Goal: Task Accomplishment & Management: Manage account settings

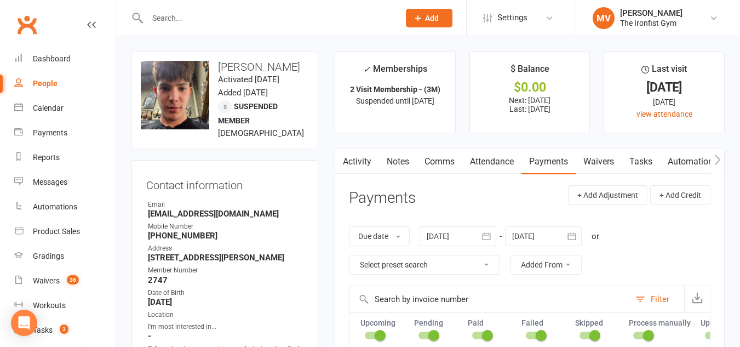
click at [203, 18] on input "text" at bounding box center [268, 17] width 248 height 15
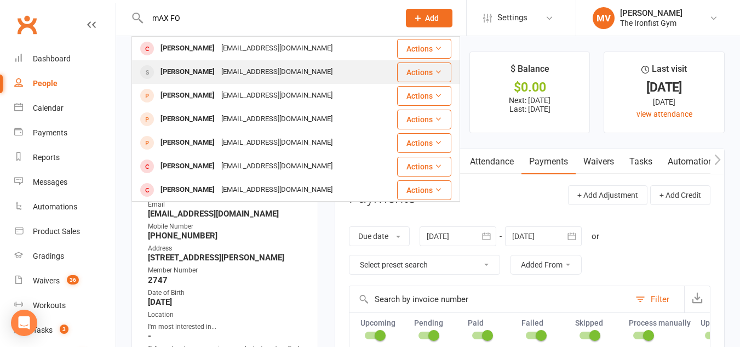
type input "mAX FO"
click at [180, 74] on div "[PERSON_NAME]" at bounding box center [187, 72] width 61 height 16
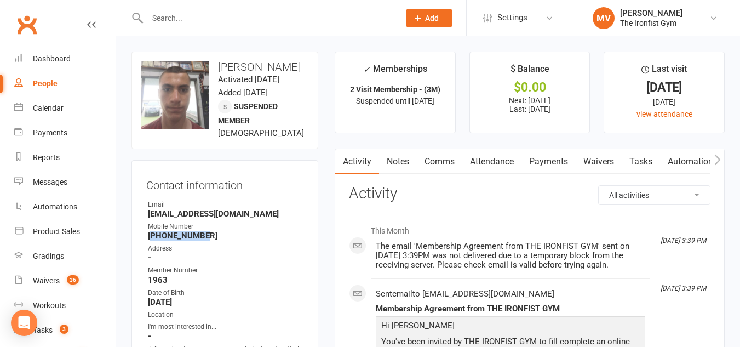
drag, startPoint x: 206, startPoint y: 248, endPoint x: 169, endPoint y: 243, distance: 37.6
click at [153, 240] on strong "[PHONE_NUMBER]" at bounding box center [226, 236] width 156 height 10
copy strong "61466912082"
click at [607, 160] on link "Waivers" at bounding box center [599, 161] width 46 height 25
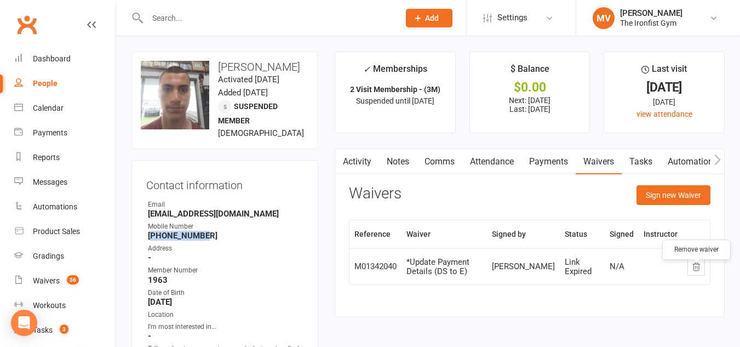
click at [695, 272] on icon "button" at bounding box center [696, 267] width 10 height 10
click at [668, 199] on button "Sign new Waiver" at bounding box center [673, 195] width 74 height 20
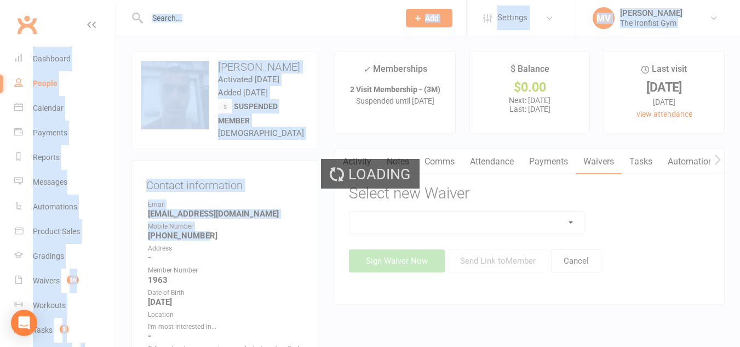
click at [652, 219] on div "Loading" at bounding box center [370, 173] width 740 height 347
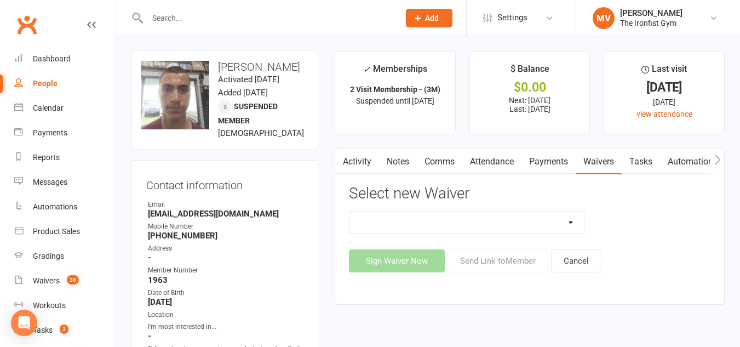
click at [566, 219] on select "2 Week Unlimited Trial Membership (2/24) 6 Month Membership Contract 3 Visit (P…" at bounding box center [466, 222] width 234 height 22
select select "11465"
click at [349, 211] on select "2 Week Unlimited Trial Membership (2/24) 6 Month Membership Contract 3 Visit (P…" at bounding box center [466, 222] width 234 height 22
click at [495, 186] on h3 "Select new Waiver" at bounding box center [529, 193] width 361 height 17
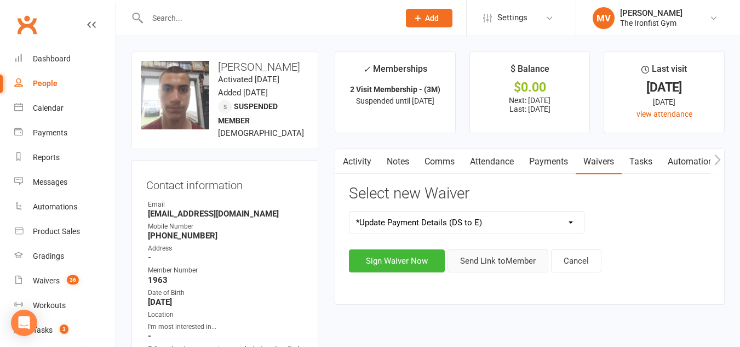
click at [501, 262] on button "Send Link to Member" at bounding box center [497, 260] width 101 height 23
drag, startPoint x: 501, startPoint y: 262, endPoint x: 506, endPoint y: 265, distance: 5.6
click at [0, 0] on div "Loading" at bounding box center [0, 0] width 0 height 0
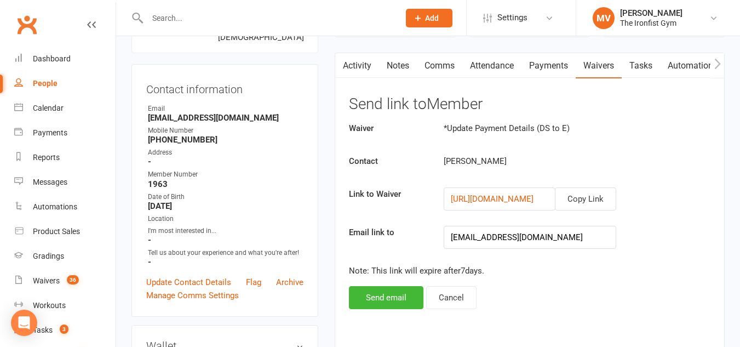
scroll to position [110, 0]
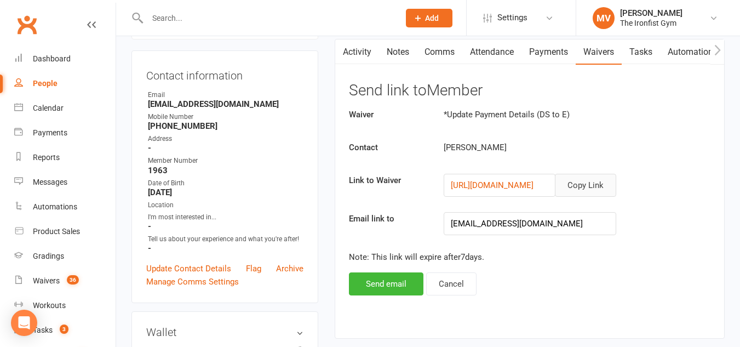
click at [584, 181] on button "Copy Link" at bounding box center [585, 185] width 61 height 23
click at [45, 59] on div "Dashboard" at bounding box center [52, 58] width 38 height 9
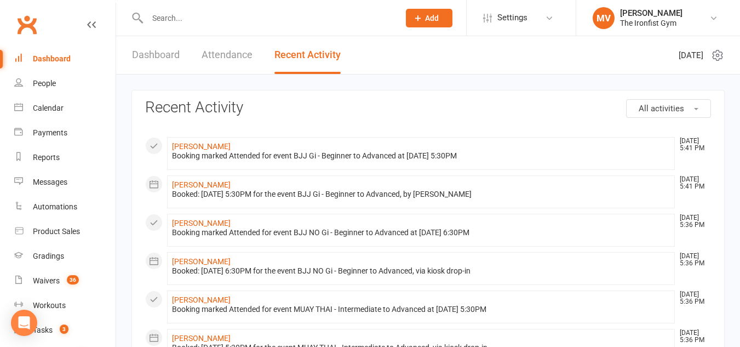
click at [176, 50] on link "Dashboard" at bounding box center [156, 55] width 48 height 38
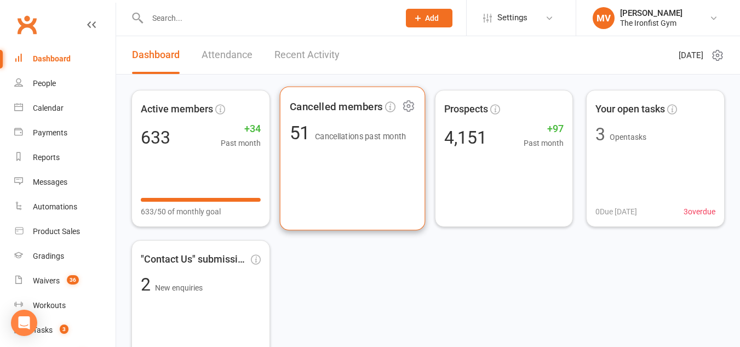
click at [353, 163] on div "Cancelled members 51 Cancellations past month" at bounding box center [351, 159] width 145 height 144
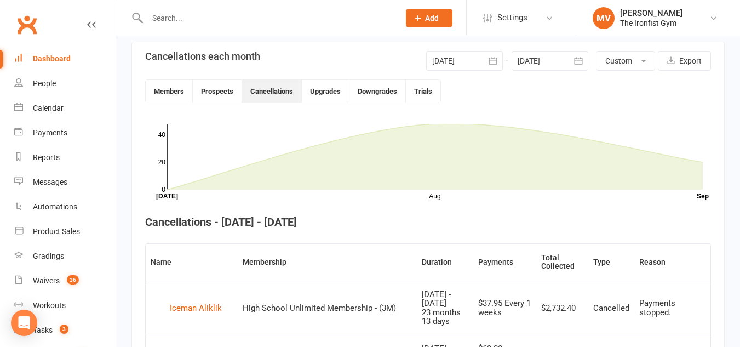
scroll to position [206, 0]
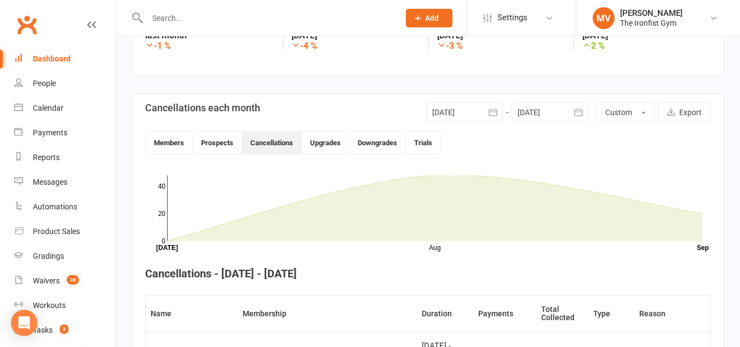
click at [488, 108] on icon "button" at bounding box center [492, 112] width 11 height 11
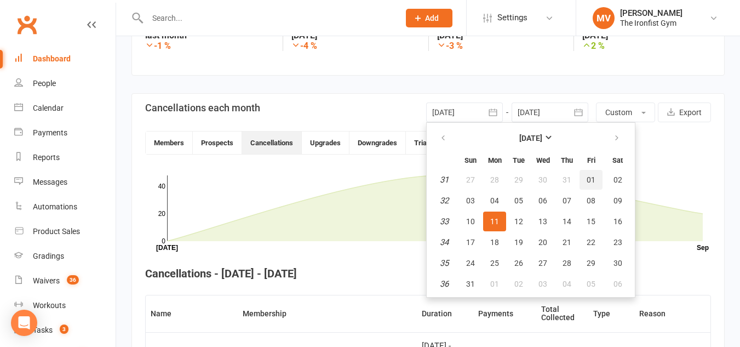
click at [587, 177] on span "01" at bounding box center [591, 179] width 9 height 9
click at [587, 177] on rect at bounding box center [435, 208] width 536 height 66
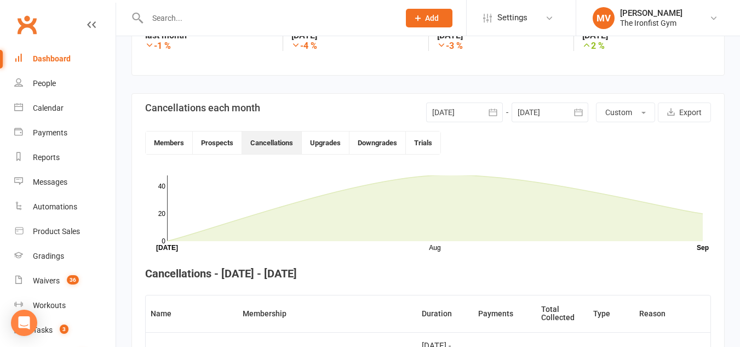
click at [566, 112] on div at bounding box center [549, 112] width 77 height 20
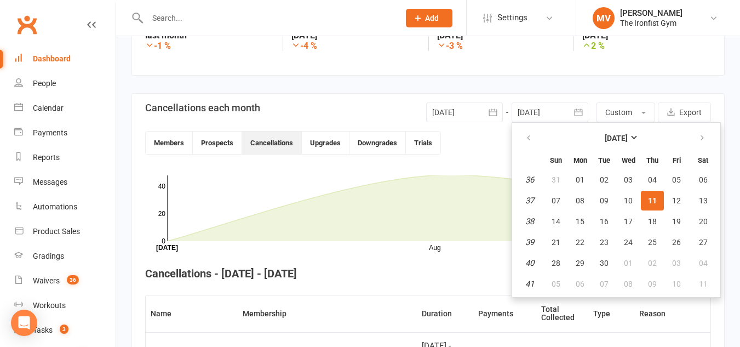
click at [566, 112] on div at bounding box center [549, 112] width 77 height 20
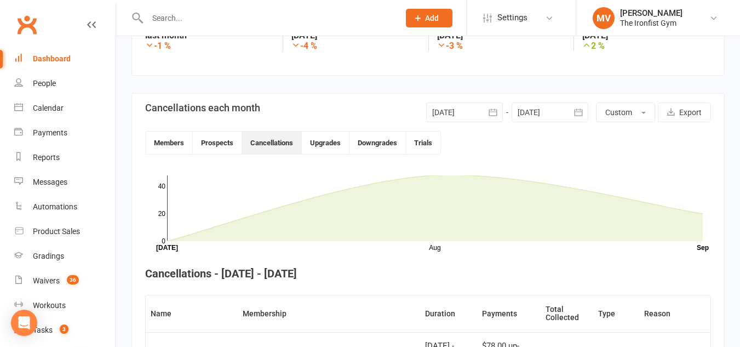
click at [573, 110] on icon "button" at bounding box center [578, 112] width 11 height 11
click at [488, 114] on icon "button" at bounding box center [492, 112] width 11 height 11
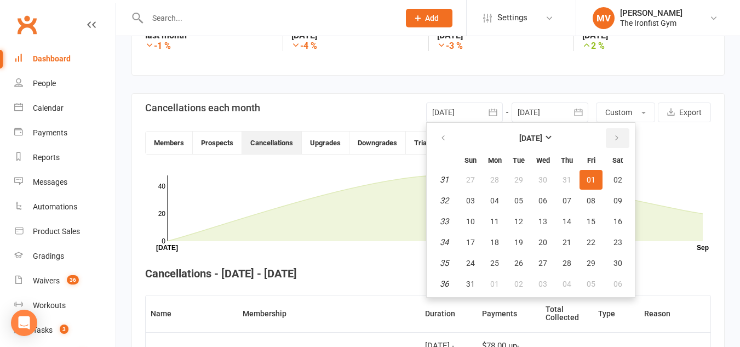
click at [614, 132] on button "button" at bounding box center [618, 138] width 24 height 20
click at [446, 136] on icon "button" at bounding box center [443, 138] width 8 height 9
click at [493, 179] on span "01" at bounding box center [494, 179] width 9 height 9
type input "[DATE]"
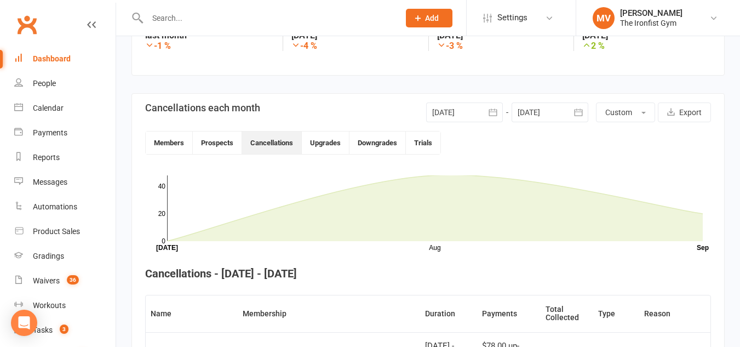
click at [558, 107] on div at bounding box center [549, 112] width 77 height 20
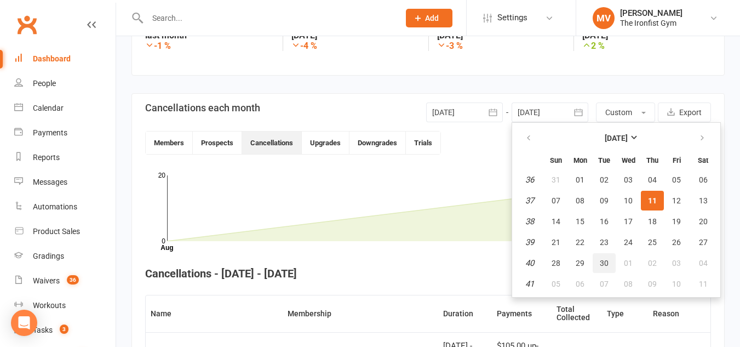
click at [602, 266] on span "30" at bounding box center [604, 262] width 9 height 9
type input "[DATE]"
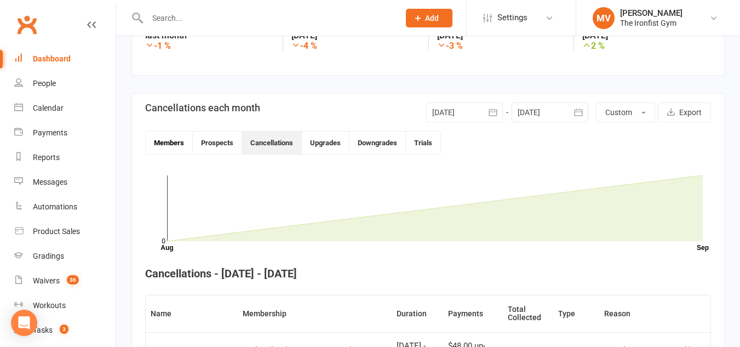
click at [170, 139] on button "Members" at bounding box center [169, 142] width 47 height 22
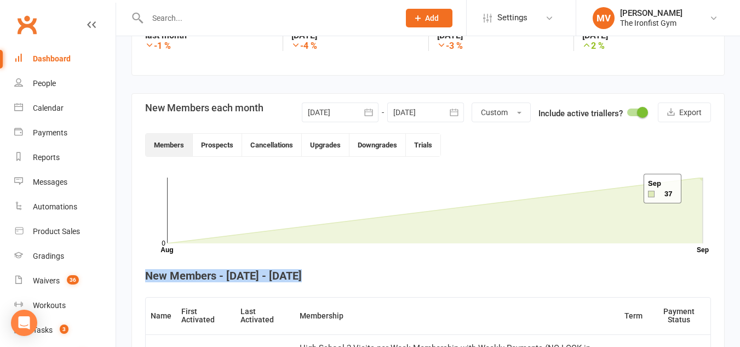
click at [695, 188] on icon at bounding box center [435, 210] width 536 height 66
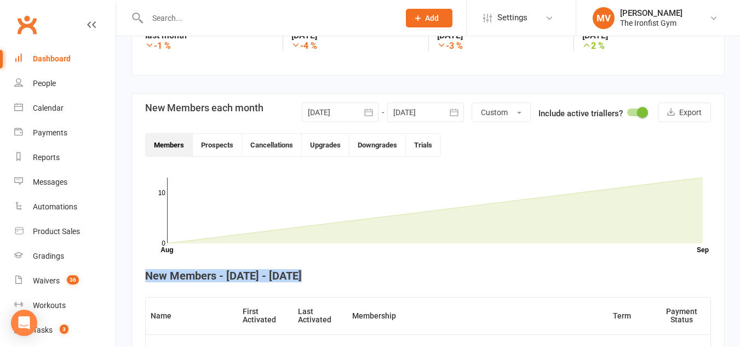
click at [154, 138] on button "Members" at bounding box center [169, 145] width 47 height 22
click at [585, 220] on icon at bounding box center [435, 210] width 536 height 66
click at [224, 150] on button "Prospects" at bounding box center [217, 145] width 49 height 22
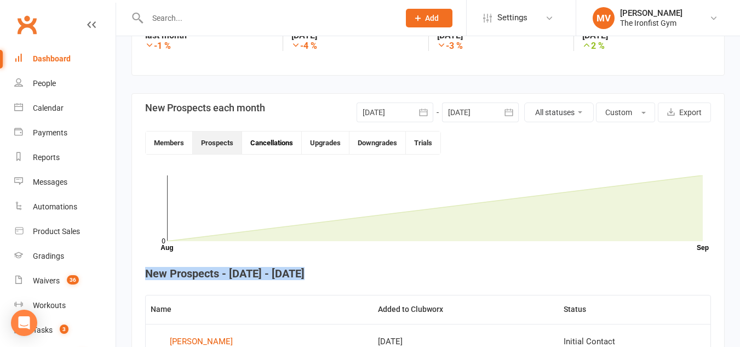
click at [283, 142] on button "Cancellations" at bounding box center [272, 142] width 60 height 22
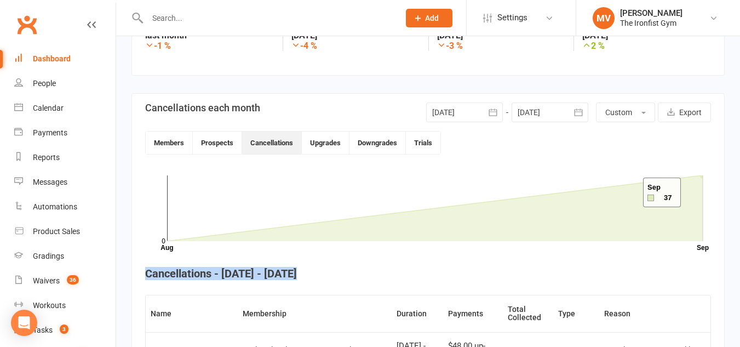
click at [693, 191] on icon at bounding box center [435, 208] width 536 height 66
click at [336, 144] on button "Upgrades" at bounding box center [326, 142] width 48 height 22
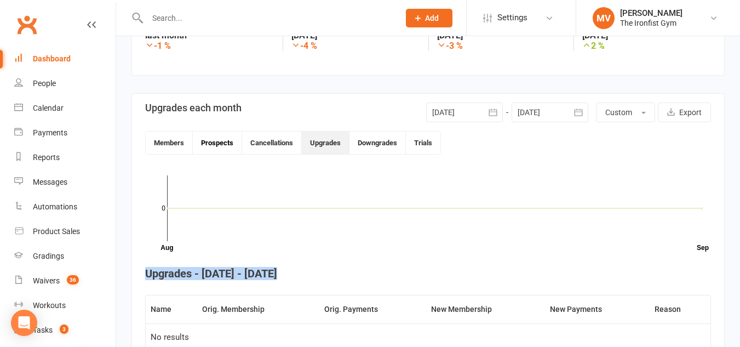
click at [213, 139] on button "Prospects" at bounding box center [217, 142] width 49 height 22
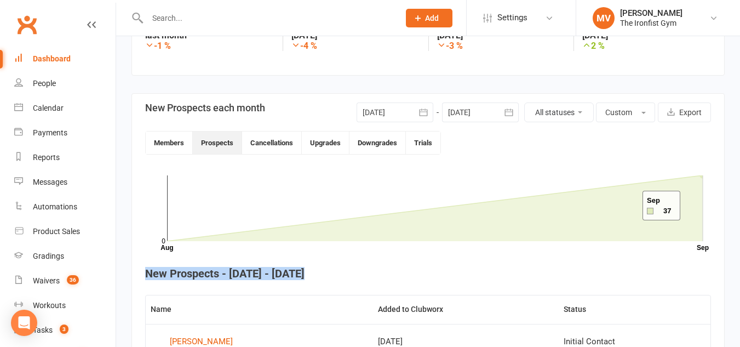
click at [629, 205] on icon at bounding box center [435, 208] width 536 height 66
click at [634, 110] on button "Custom" at bounding box center [625, 112] width 59 height 20
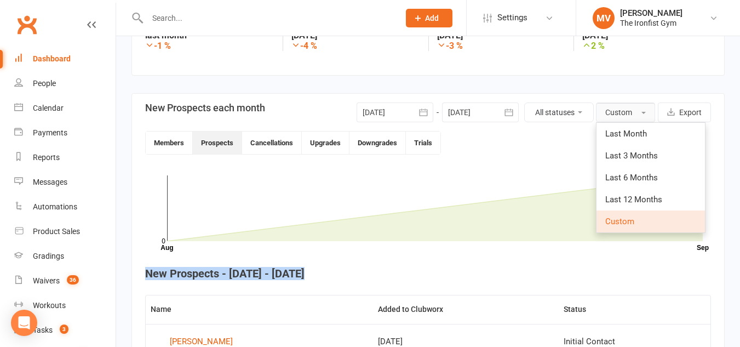
click at [634, 111] on button "Custom" at bounding box center [625, 112] width 59 height 20
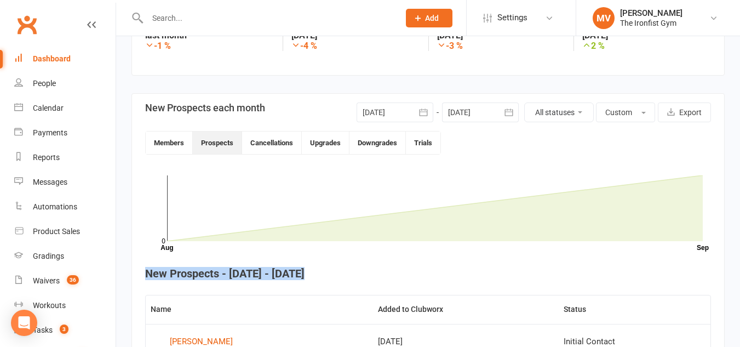
click at [570, 110] on button "All statuses" at bounding box center [559, 112] width 70 height 20
click at [502, 138] on div "Members Prospects Cancellations Upgrades Downgrades Trials" at bounding box center [428, 143] width 566 height 24
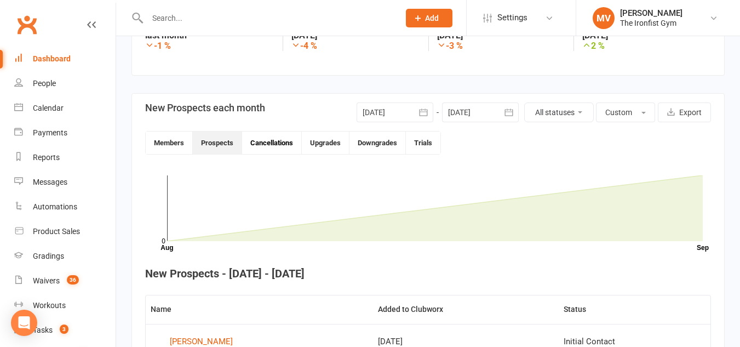
click at [283, 143] on button "Cancellations" at bounding box center [272, 142] width 60 height 22
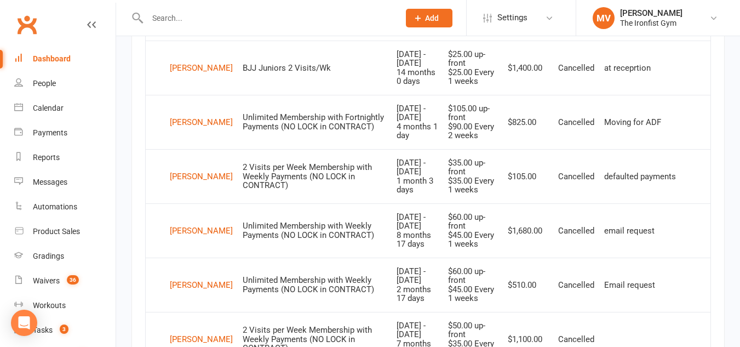
scroll to position [644, 0]
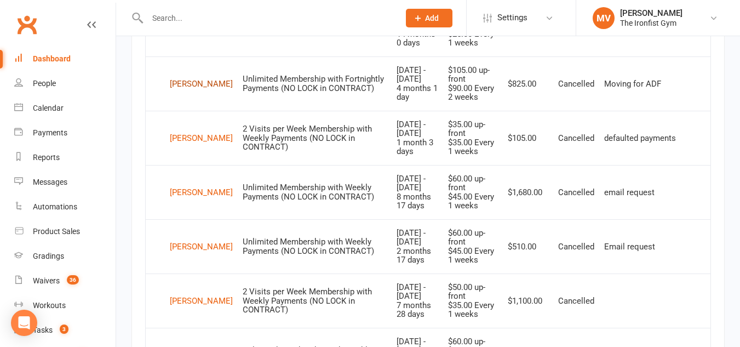
click at [196, 83] on div "[PERSON_NAME]" at bounding box center [201, 84] width 63 height 16
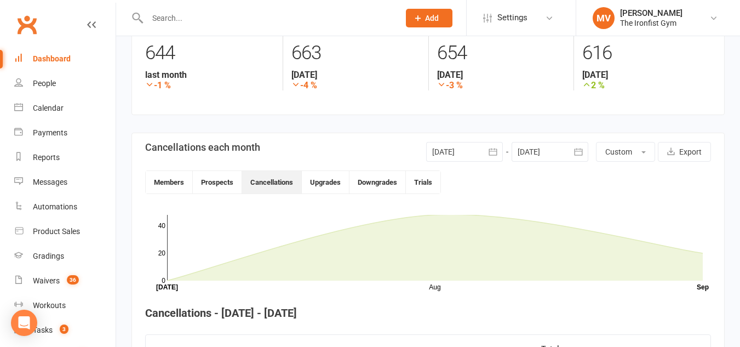
scroll to position [299, 0]
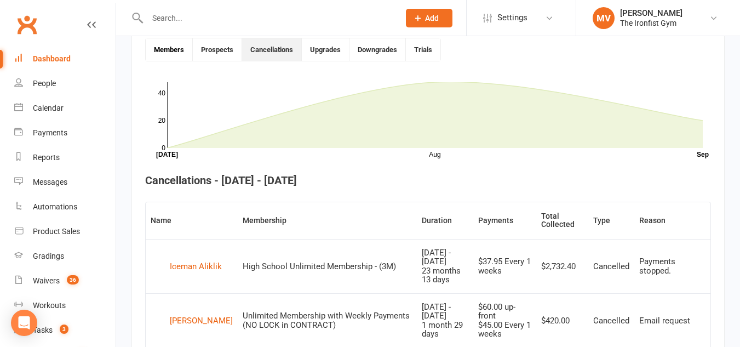
click at [172, 47] on button "Members" at bounding box center [169, 49] width 47 height 22
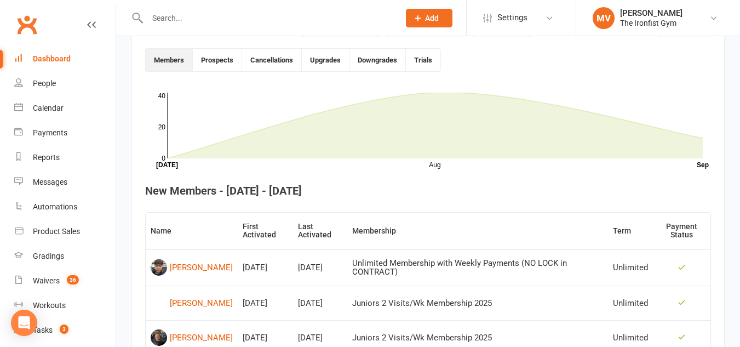
scroll to position [80, 0]
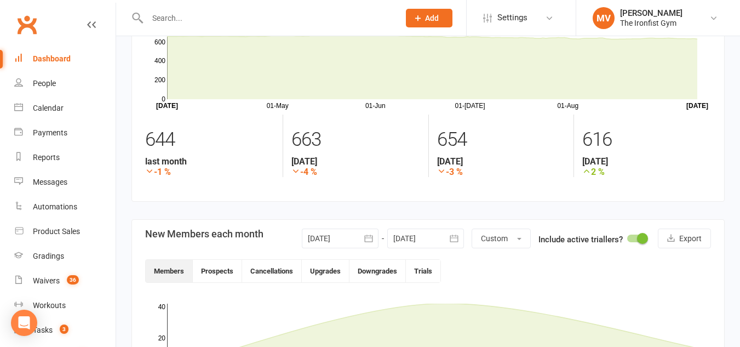
click at [365, 236] on icon "button" at bounding box center [368, 238] width 11 height 11
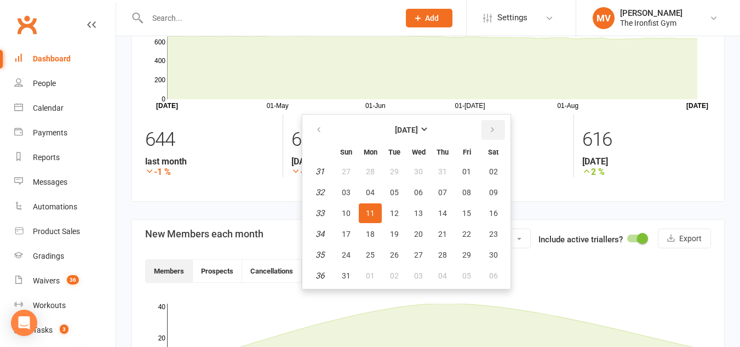
click at [495, 124] on button "button" at bounding box center [493, 130] width 24 height 20
click at [316, 129] on icon "button" at bounding box center [319, 129] width 8 height 9
drag, startPoint x: 367, startPoint y: 170, endPoint x: 375, endPoint y: 163, distance: 10.9
click at [367, 169] on span "01" at bounding box center [370, 171] width 9 height 9
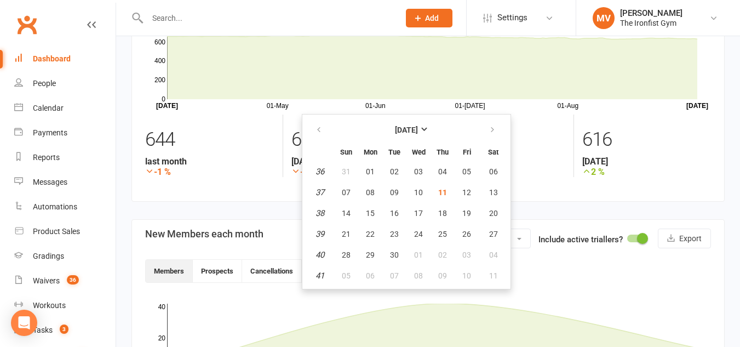
type input "[DATE]"
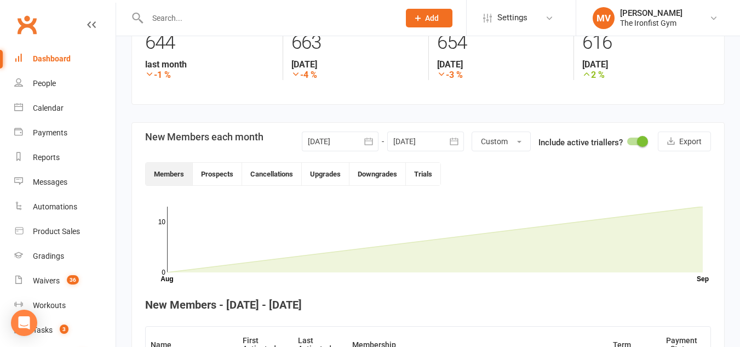
scroll to position [189, 0]
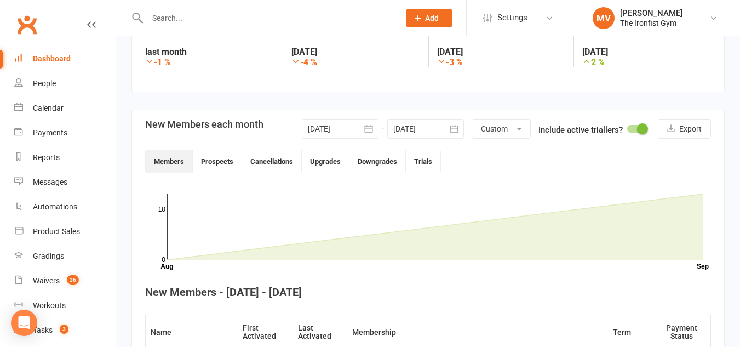
click at [455, 129] on icon "button" at bounding box center [454, 128] width 11 height 11
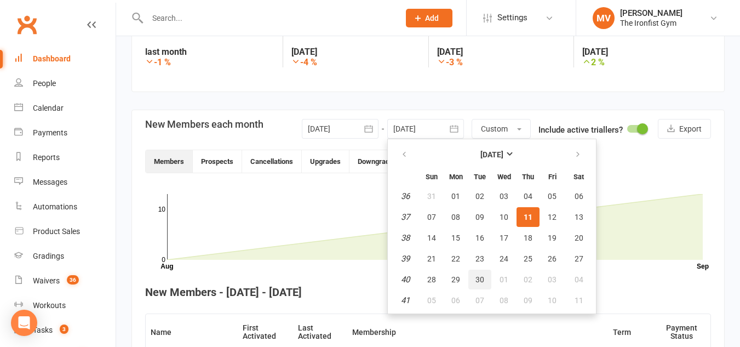
click at [476, 277] on span "30" at bounding box center [479, 279] width 9 height 9
type input "[DATE]"
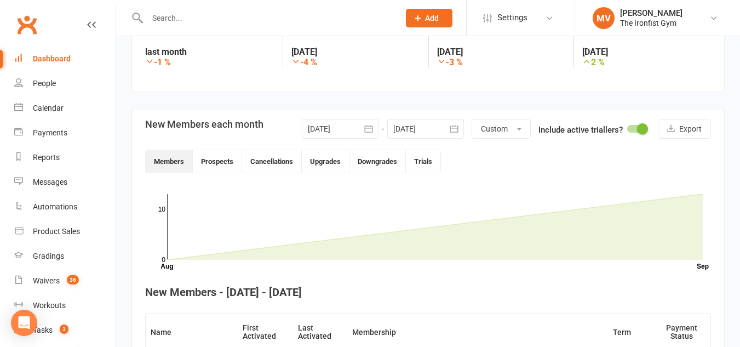
click at [234, 163] on button "Prospects" at bounding box center [217, 161] width 49 height 22
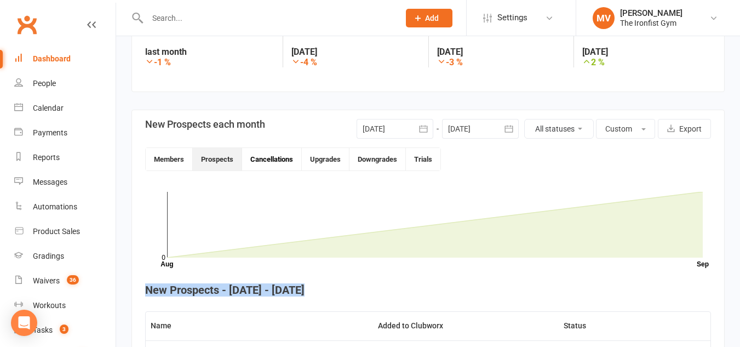
click at [286, 159] on button "Cancellations" at bounding box center [272, 159] width 60 height 22
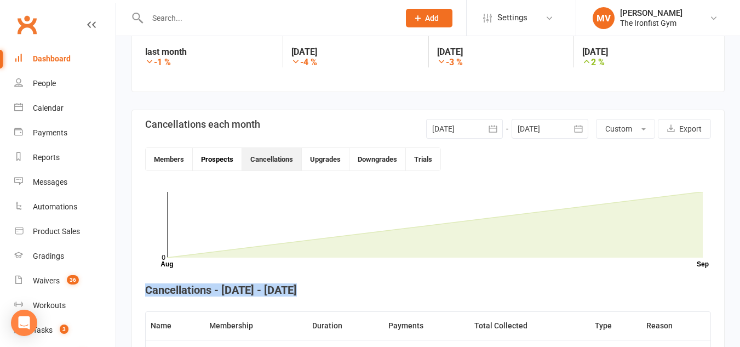
click at [228, 158] on button "Prospects" at bounding box center [217, 159] width 49 height 22
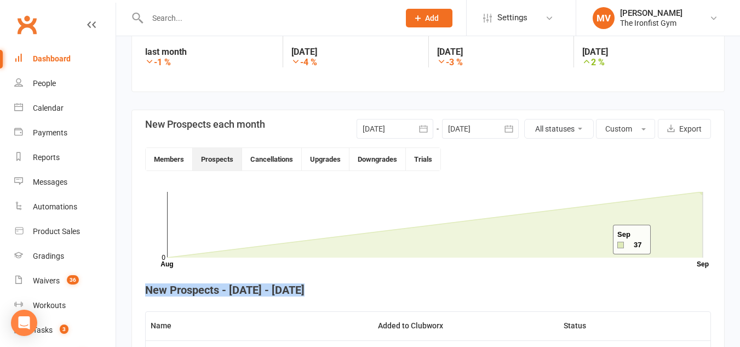
click at [599, 239] on icon at bounding box center [435, 225] width 536 height 66
click at [271, 151] on button "Cancellations" at bounding box center [272, 159] width 60 height 22
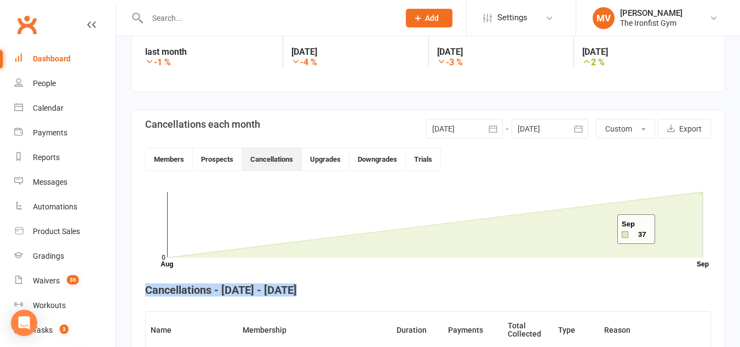
click at [604, 229] on icon at bounding box center [435, 225] width 536 height 66
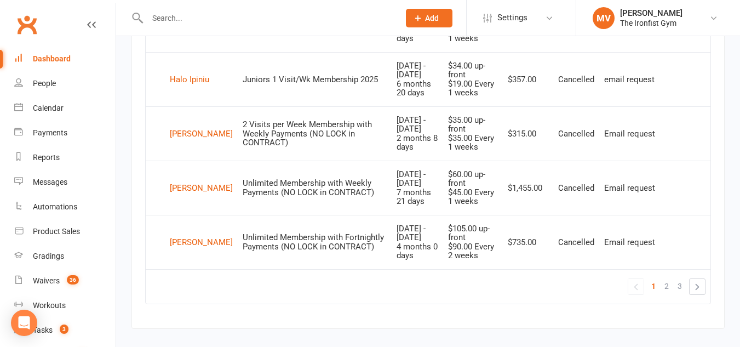
scroll to position [1097, 0]
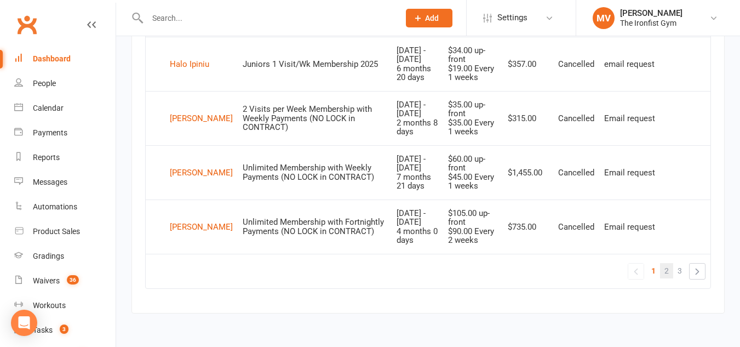
click at [663, 269] on link "2" at bounding box center [666, 270] width 13 height 15
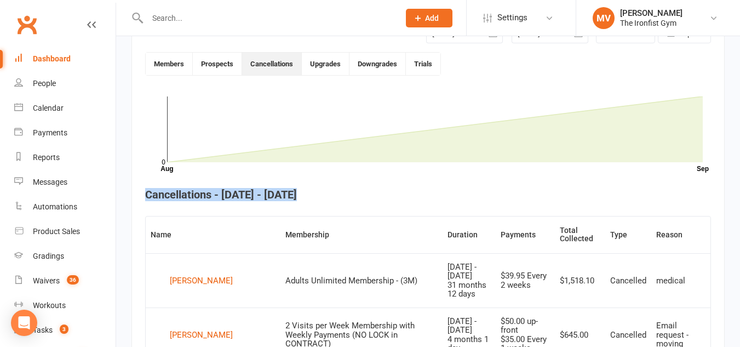
scroll to position [276, 0]
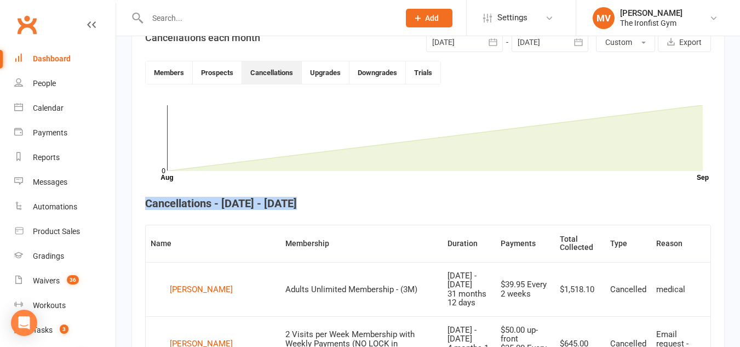
click at [45, 59] on div "Dashboard" at bounding box center [52, 58] width 38 height 9
click at [46, 59] on div "Dashboard" at bounding box center [52, 58] width 38 height 9
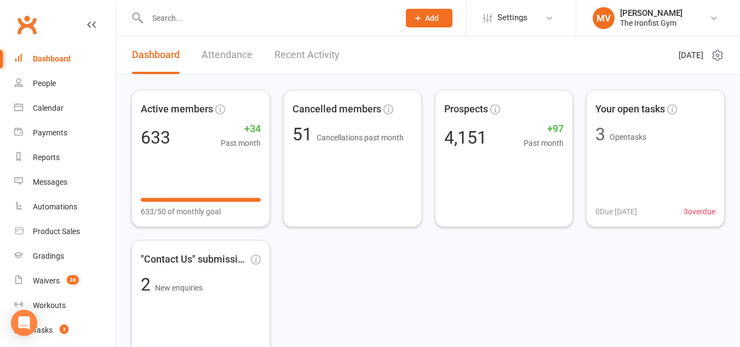
click at [225, 54] on link "Attendance" at bounding box center [227, 55] width 51 height 38
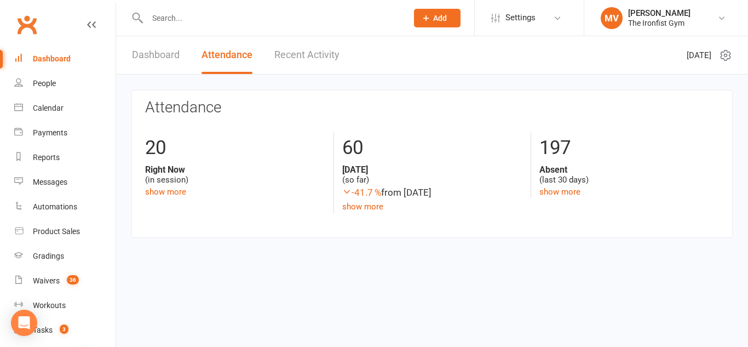
click at [145, 49] on link "Dashboard" at bounding box center [156, 55] width 48 height 38
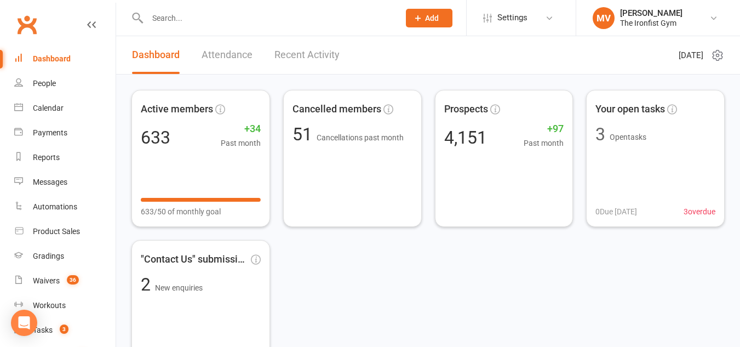
click at [239, 55] on link "Attendance" at bounding box center [227, 55] width 51 height 38
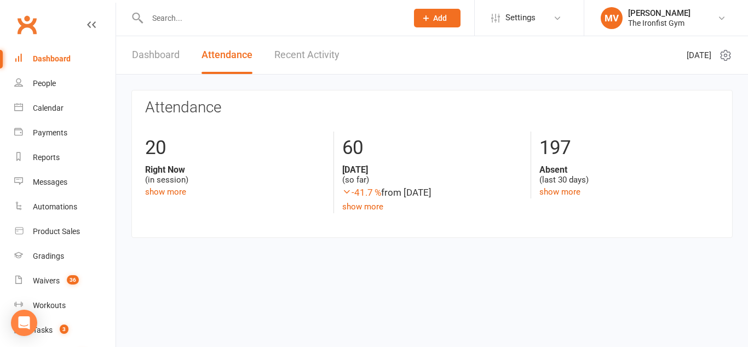
click at [310, 53] on link "Recent Activity" at bounding box center [306, 55] width 65 height 38
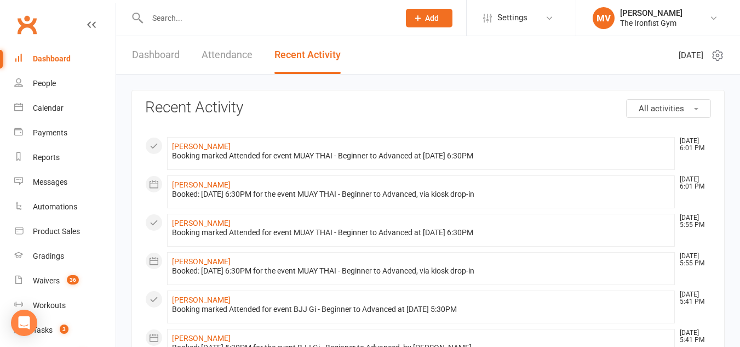
click at [160, 47] on link "Dashboard" at bounding box center [156, 55] width 48 height 38
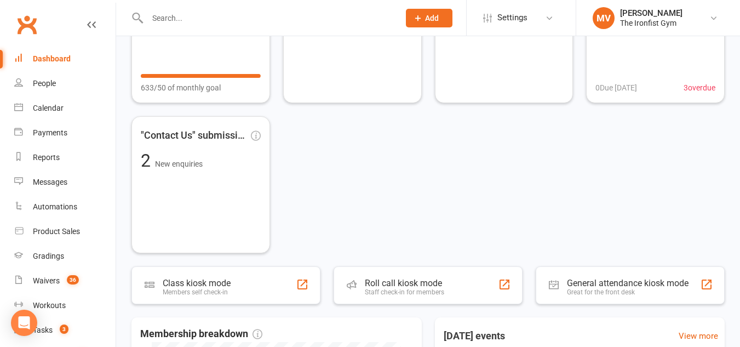
scroll to position [164, 0]
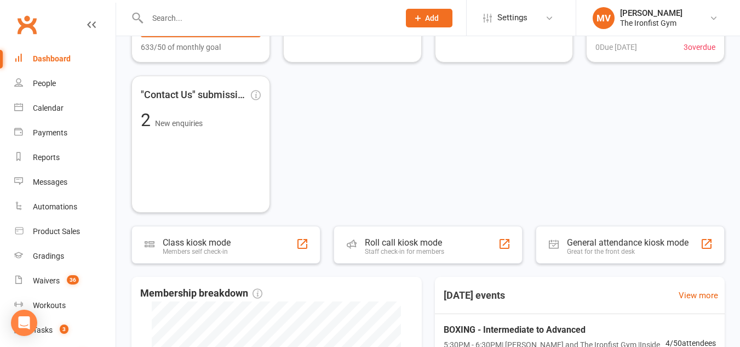
click at [236, 19] on input "text" at bounding box center [268, 17] width 248 height 15
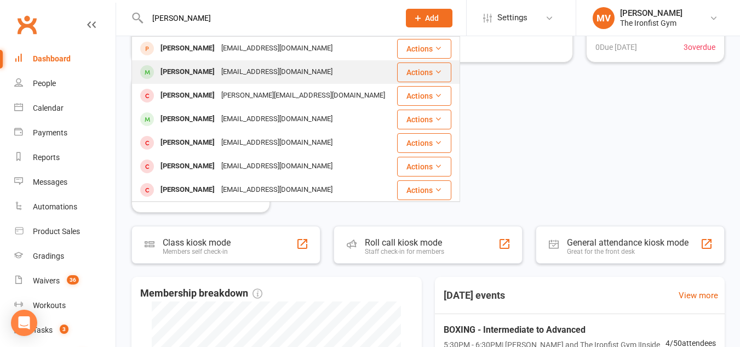
type input "[PERSON_NAME]"
click at [195, 68] on div "[PERSON_NAME]" at bounding box center [187, 72] width 61 height 16
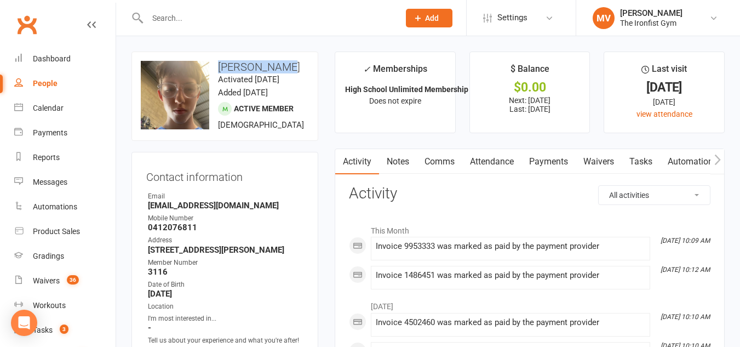
drag, startPoint x: 219, startPoint y: 64, endPoint x: 274, endPoint y: 65, distance: 55.9
click at [278, 65] on h3 "[PERSON_NAME]" at bounding box center [225, 67] width 168 height 12
copy h3 "[PERSON_NAME]"
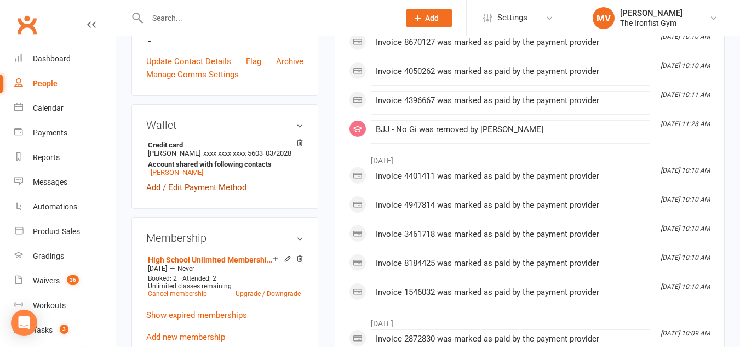
scroll to position [329, 0]
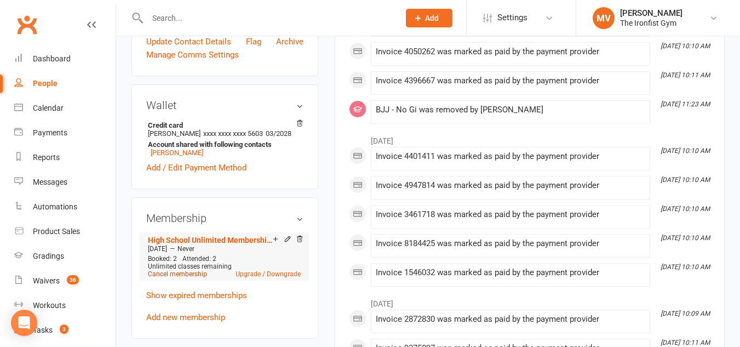
click at [185, 278] on link "Cancel membership" at bounding box center [177, 274] width 59 height 8
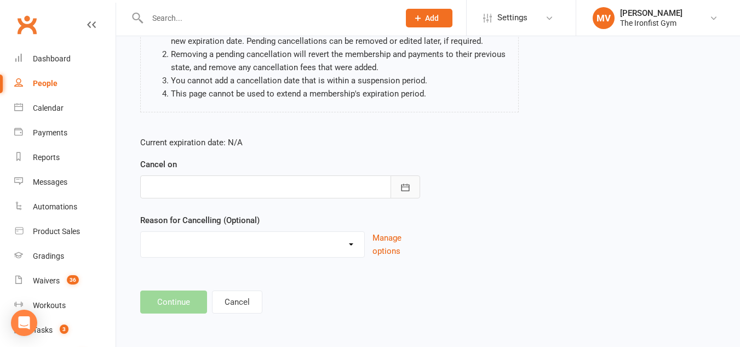
click at [405, 180] on button "button" at bounding box center [405, 186] width 30 height 23
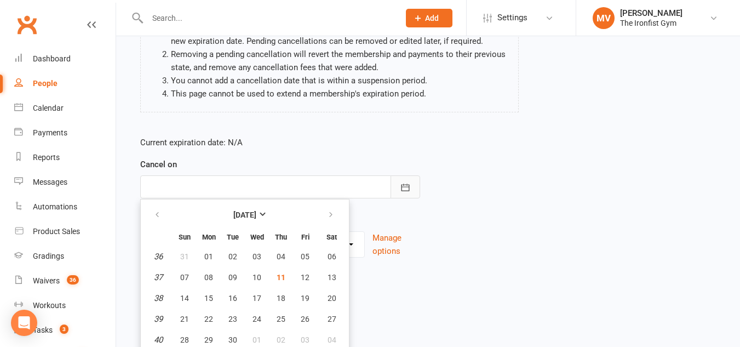
scroll to position [163, 0]
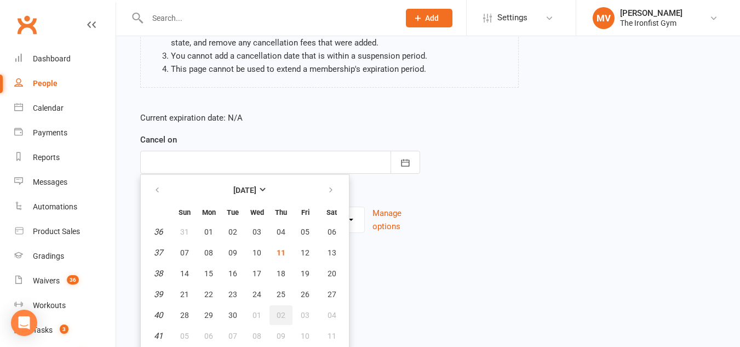
click at [277, 313] on span "02" at bounding box center [281, 315] width 9 height 9
type input "[DATE]"
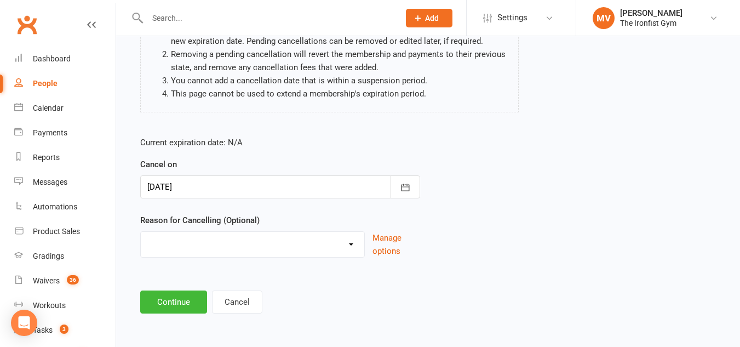
click at [251, 247] on select "Defaulted Payments Double Up with Transfer Downgrade End of PIF Term Failed Pay…" at bounding box center [252, 243] width 223 height 22
select select "9"
click at [141, 232] on select "Defaulted Payments Double Up with Transfer Downgrade End of PIF Term Failed Pay…" at bounding box center [252, 243] width 223 height 22
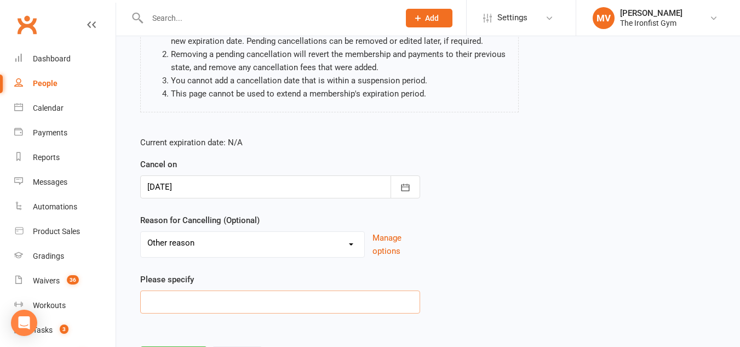
click at [182, 301] on input at bounding box center [280, 301] width 280 height 23
type input "e"
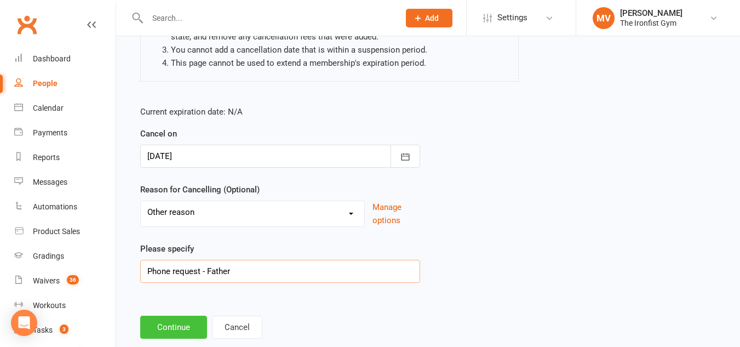
scroll to position [193, 0]
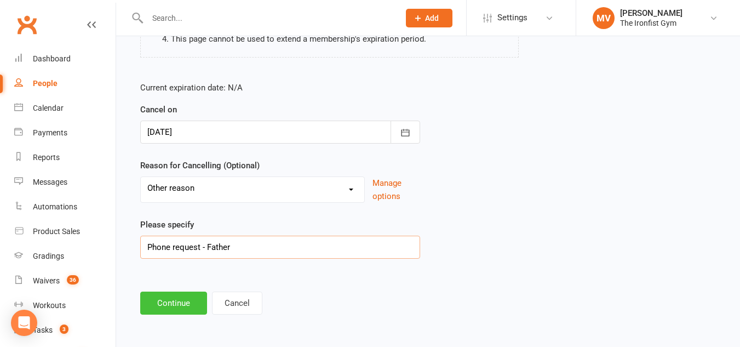
type input "Phone request - Father"
click at [192, 307] on button "Continue" at bounding box center [173, 302] width 67 height 23
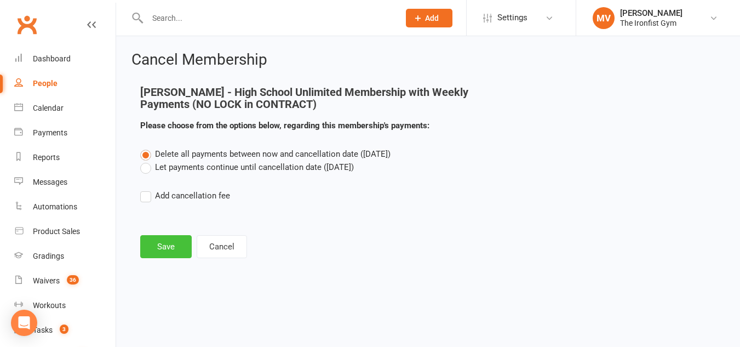
scroll to position [0, 0]
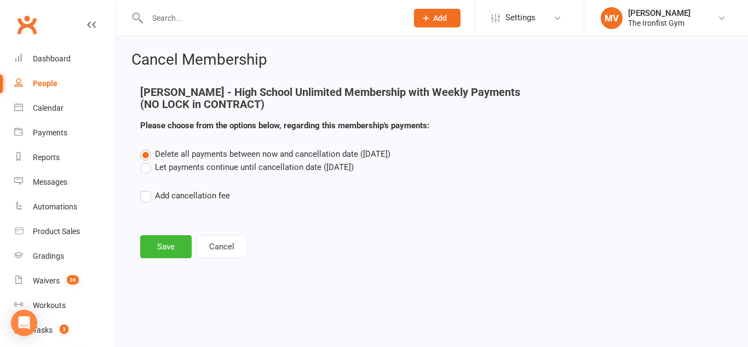
click at [143, 168] on label "Let payments continue until cancellation date ([DATE])" at bounding box center [247, 166] width 214 height 13
click at [143, 160] on input "Let payments continue until cancellation date ([DATE])" at bounding box center [143, 160] width 7 height 0
drag, startPoint x: 164, startPoint y: 250, endPoint x: 170, endPoint y: 251, distance: 6.1
click at [164, 250] on button "Save" at bounding box center [165, 246] width 51 height 23
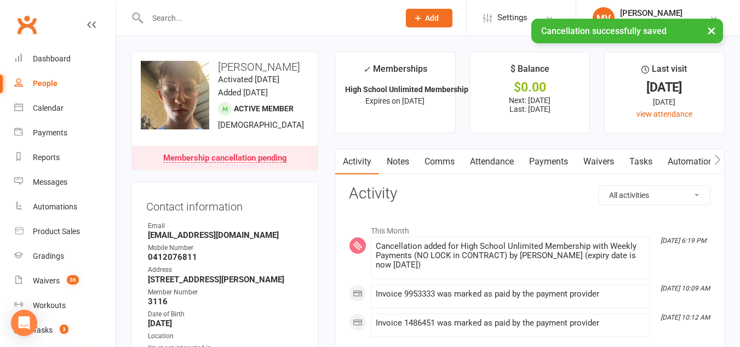
click at [555, 159] on link "Payments" at bounding box center [548, 161] width 54 height 25
click at [0, 0] on div "Loading" at bounding box center [0, 0] width 0 height 0
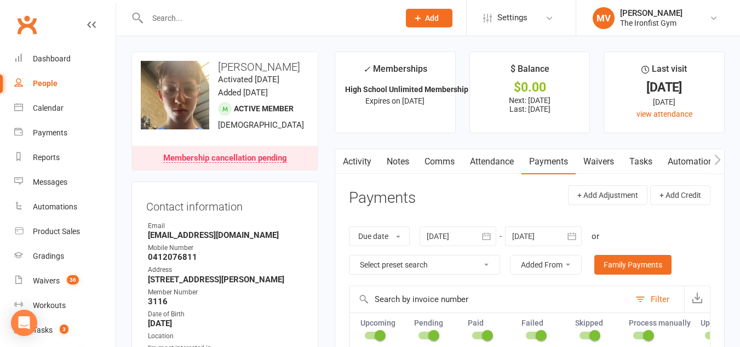
click at [548, 160] on link "Payments" at bounding box center [548, 161] width 54 height 25
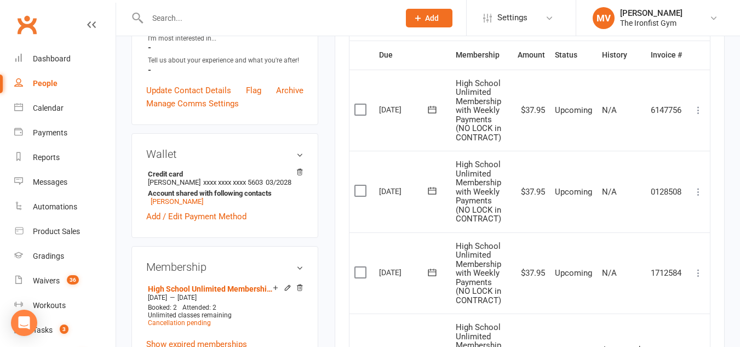
scroll to position [329, 0]
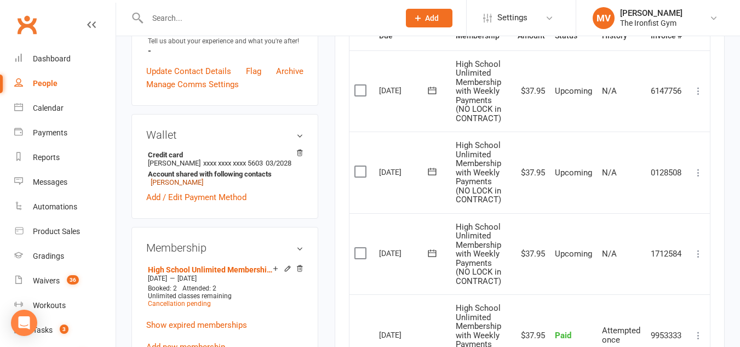
click at [189, 186] on link "[PERSON_NAME]" at bounding box center [177, 182] width 53 height 8
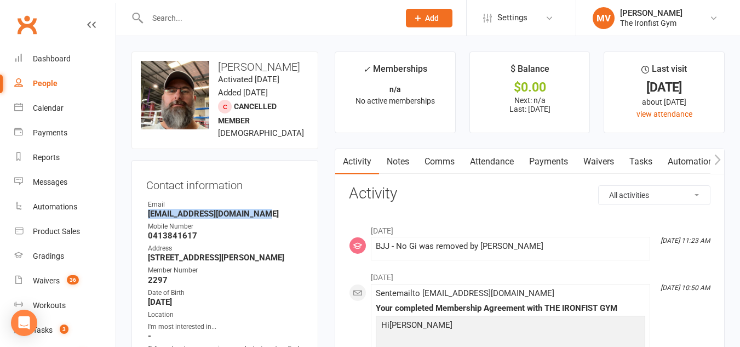
drag, startPoint x: 253, startPoint y: 212, endPoint x: 147, endPoint y: 213, distance: 106.2
click at [147, 213] on li "Email [EMAIL_ADDRESS][DOMAIN_NAME]" at bounding box center [224, 208] width 157 height 19
copy strong "[EMAIL_ADDRESS][DOMAIN_NAME]"
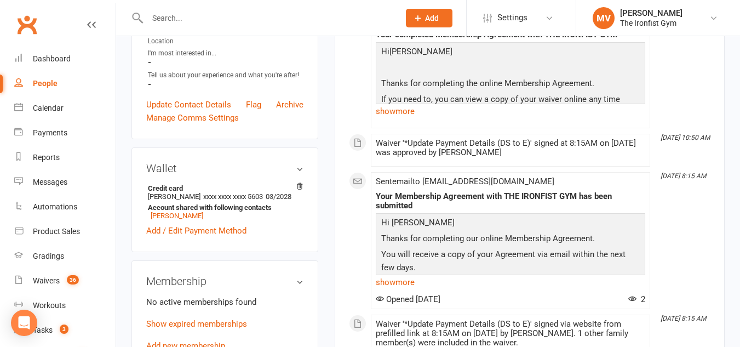
scroll to position [274, 0]
click at [178, 219] on link "[PERSON_NAME]" at bounding box center [177, 215] width 53 height 8
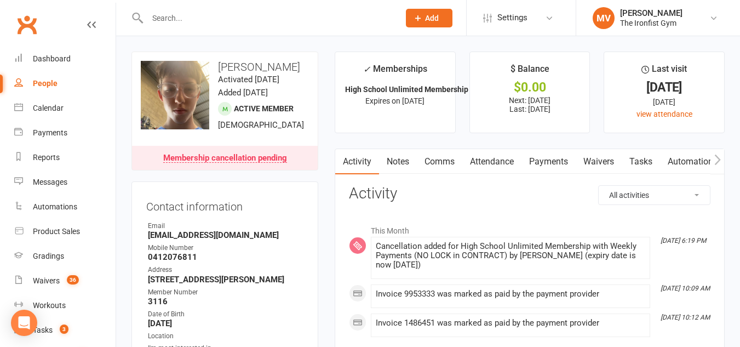
drag, startPoint x: 214, startPoint y: 14, endPoint x: 221, endPoint y: 17, distance: 7.1
click at [214, 14] on input "text" at bounding box center [268, 17] width 248 height 15
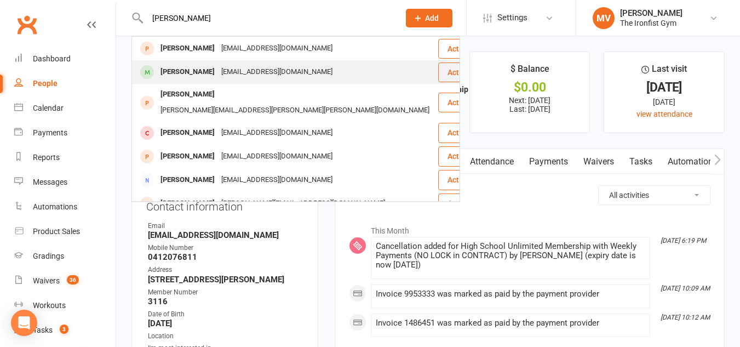
type input "[PERSON_NAME]"
click at [185, 71] on div "[PERSON_NAME]" at bounding box center [187, 72] width 61 height 16
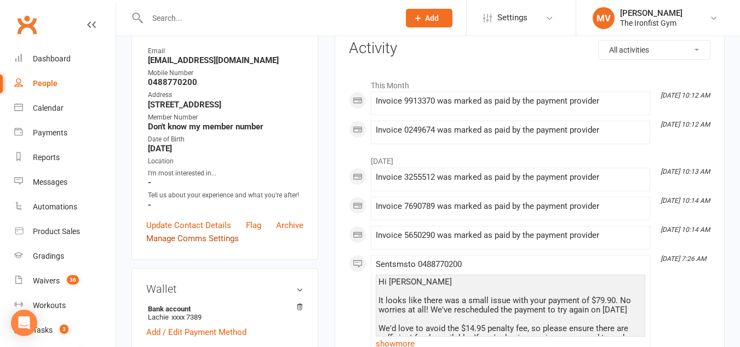
scroll to position [164, 0]
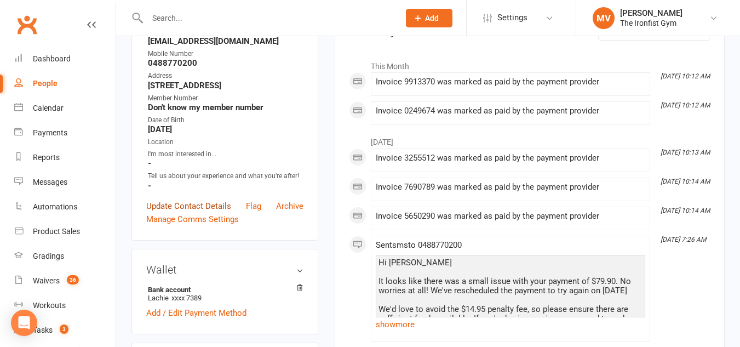
click at [180, 212] on link "Update Contact Details" at bounding box center [188, 205] width 85 height 13
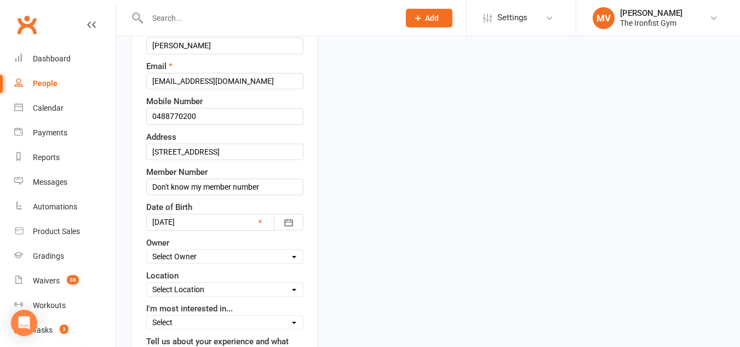
scroll to position [271, 0]
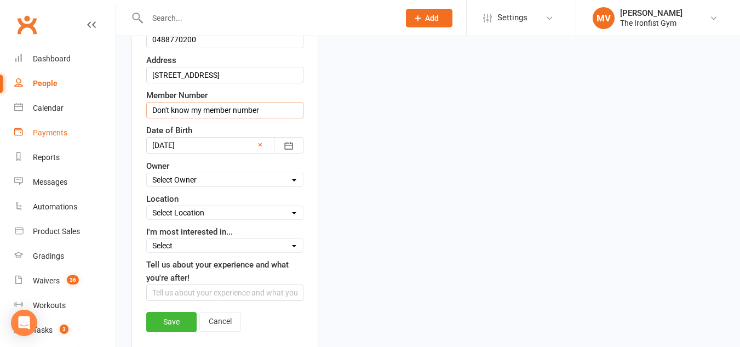
drag, startPoint x: 271, startPoint y: 123, endPoint x: 77, endPoint y: 129, distance: 194.0
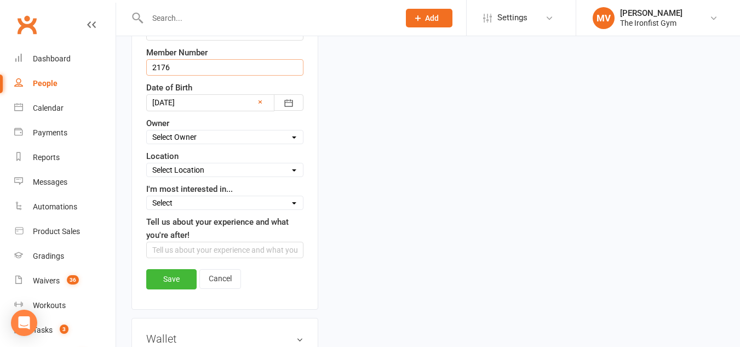
scroll to position [325, 0]
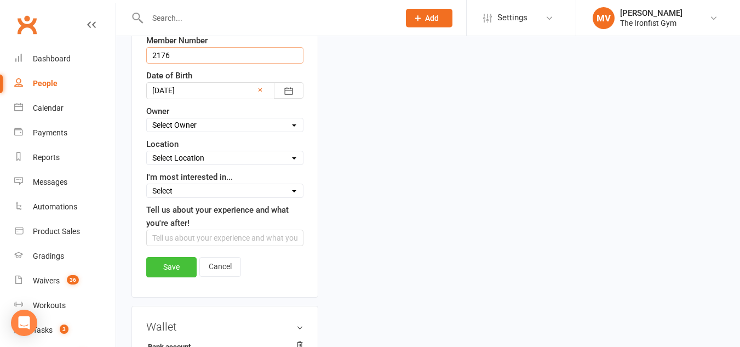
type input "2176"
drag, startPoint x: 165, startPoint y: 283, endPoint x: 188, endPoint y: 281, distance: 22.6
click at [165, 277] on link "Save" at bounding box center [171, 267] width 50 height 20
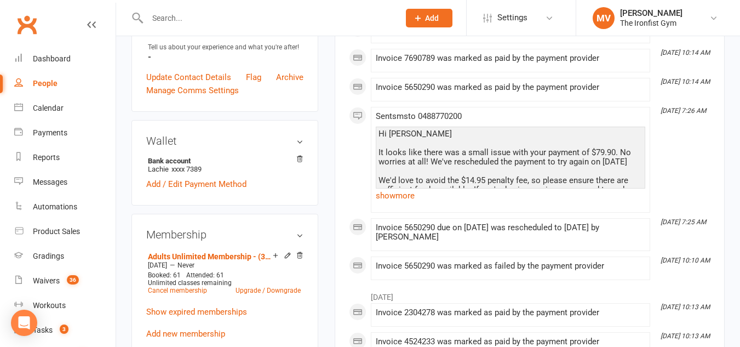
scroll to position [106, 0]
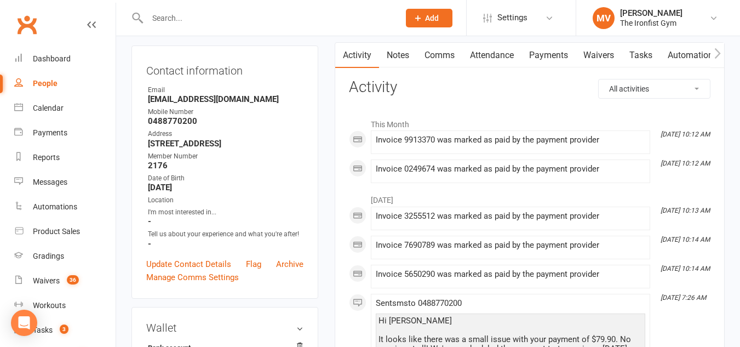
click at [210, 22] on input "text" at bounding box center [268, 17] width 248 height 15
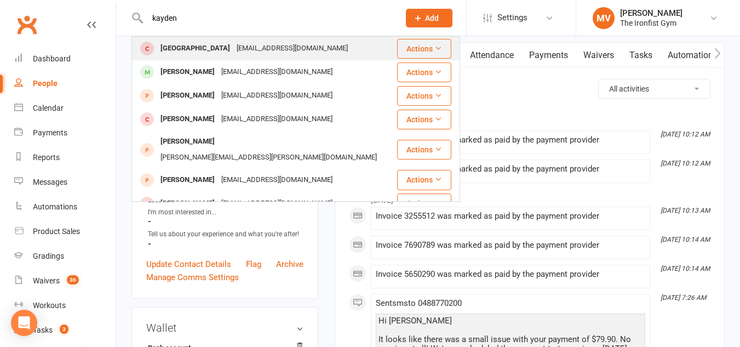
type input "kayden"
click at [196, 47] on div "[GEOGRAPHIC_DATA]" at bounding box center [195, 49] width 76 height 16
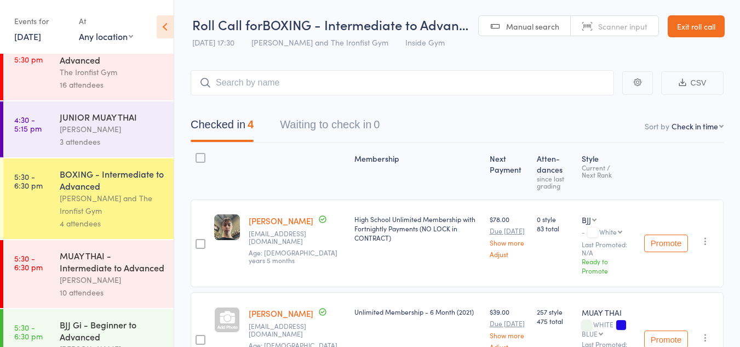
scroll to position [602, 0]
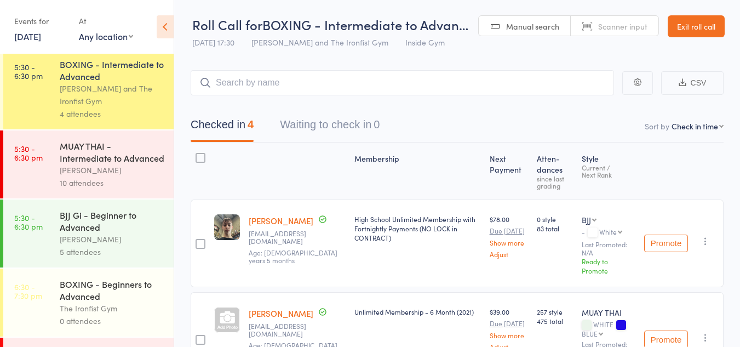
click at [250, 86] on input "search" at bounding box center [402, 82] width 423 height 25
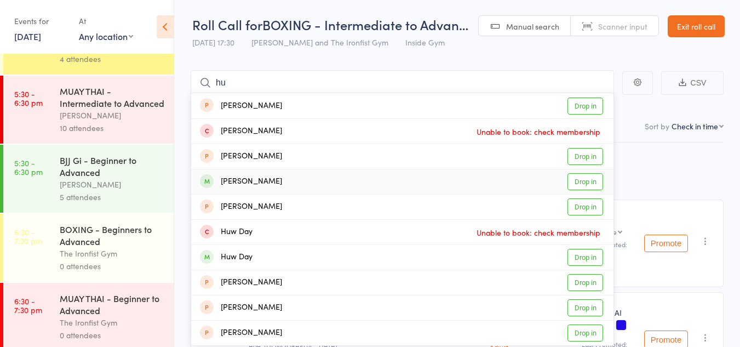
scroll to position [712, 0]
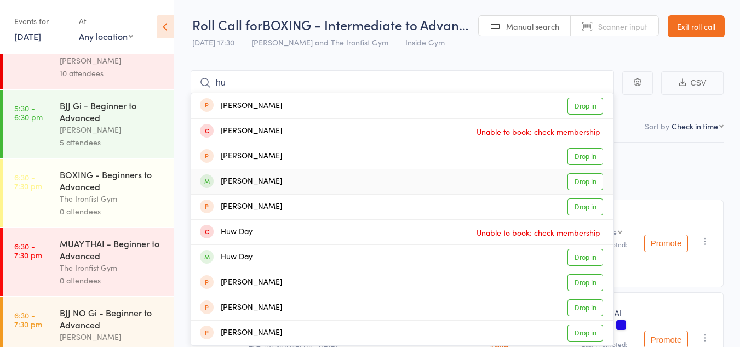
type input "hu"
click at [105, 108] on div "BJJ Gi - Beginner to Advanced" at bounding box center [112, 111] width 105 height 24
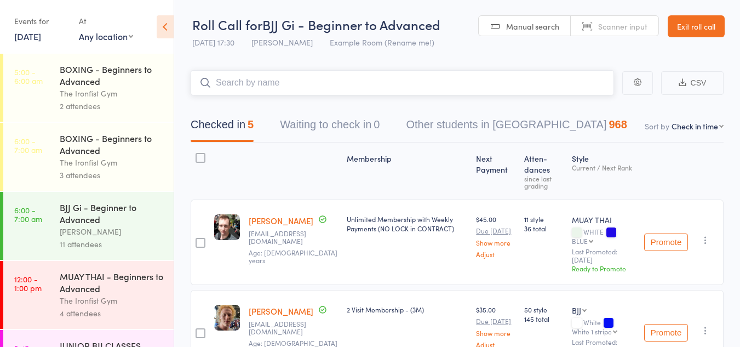
click at [256, 87] on input "search" at bounding box center [402, 82] width 423 height 25
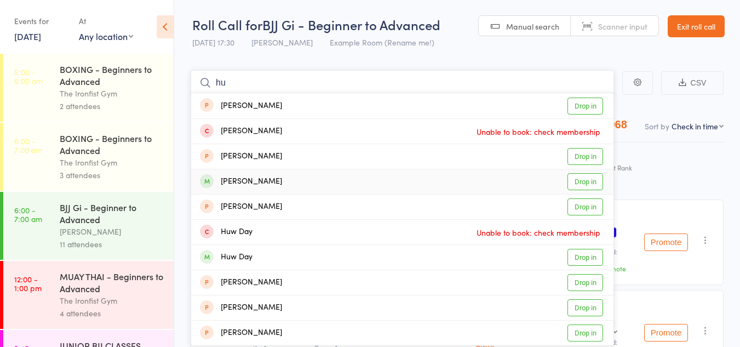
type input "hu"
click at [591, 183] on link "Drop in" at bounding box center [585, 181] width 36 height 17
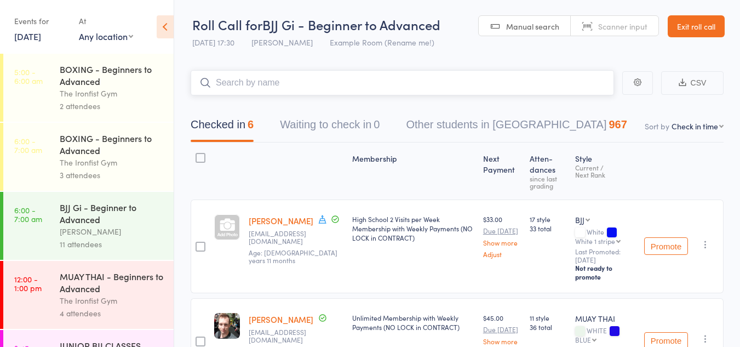
click at [235, 81] on input "search" at bounding box center [402, 82] width 423 height 25
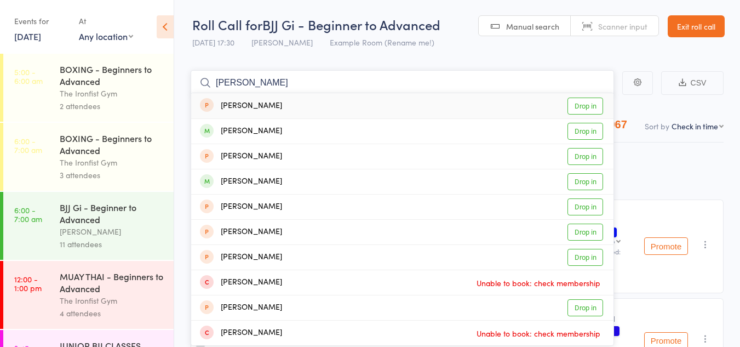
drag, startPoint x: 251, startPoint y: 81, endPoint x: 188, endPoint y: 79, distance: 63.0
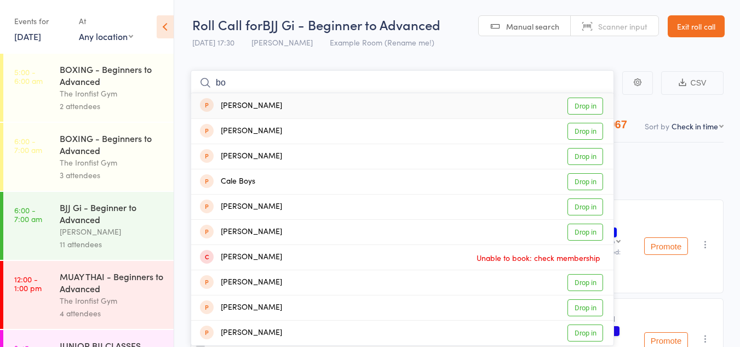
click at [254, 74] on input "bo" at bounding box center [402, 82] width 423 height 25
drag, startPoint x: 254, startPoint y: 74, endPoint x: 239, endPoint y: 77, distance: 15.6
click at [255, 73] on input "bo" at bounding box center [402, 82] width 423 height 25
type input "bo"
click at [91, 225] on div "BJJ Gi - Beginner to Advanced Lianne Bell 11 attendees" at bounding box center [117, 226] width 114 height 68
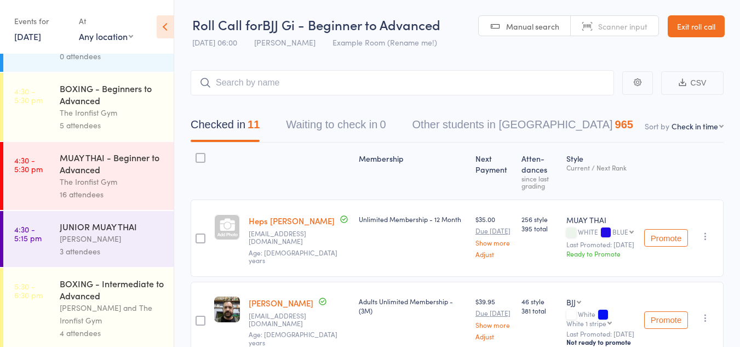
scroll to position [493, 0]
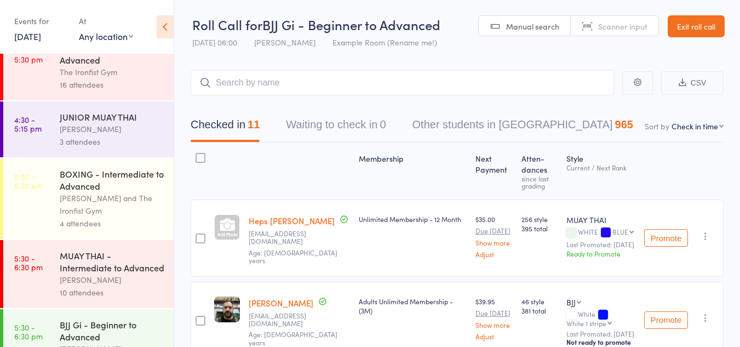
click at [87, 325] on div "BJJ Gi - Beginner to Advanced" at bounding box center [112, 330] width 105 height 24
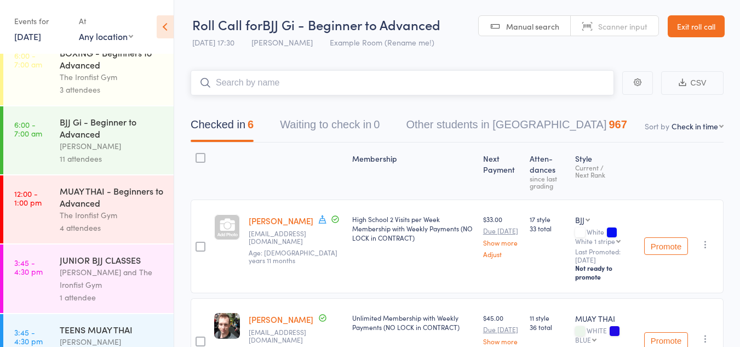
scroll to position [55, 0]
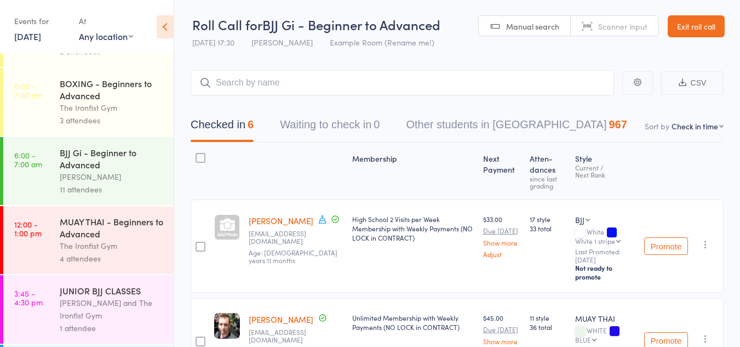
click at [30, 174] on link "6:00 - 7:00 am BJJ Gi - Beginner to Advanced Lianne Bell 11 attendees" at bounding box center [88, 171] width 170 height 68
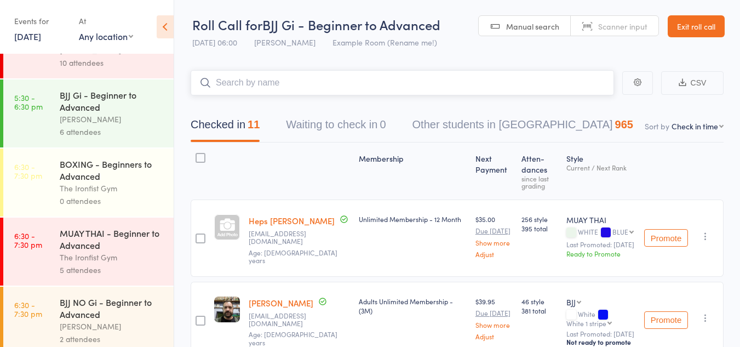
scroll to position [767, 0]
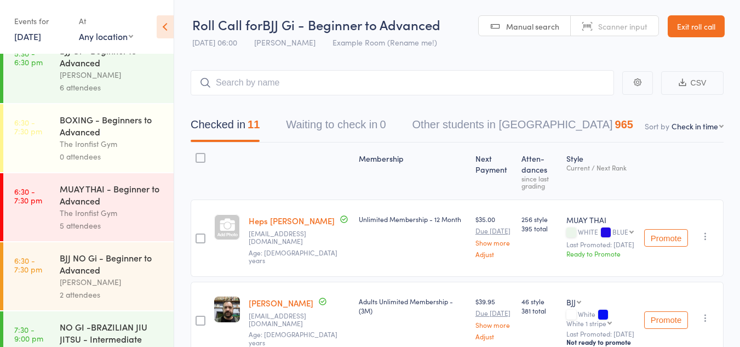
click at [66, 210] on div "The Ironfist Gym" at bounding box center [112, 212] width 105 height 13
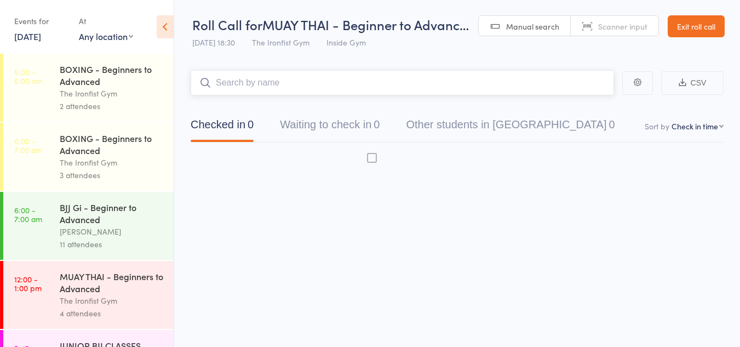
click at [288, 79] on input "search" at bounding box center [402, 82] width 423 height 25
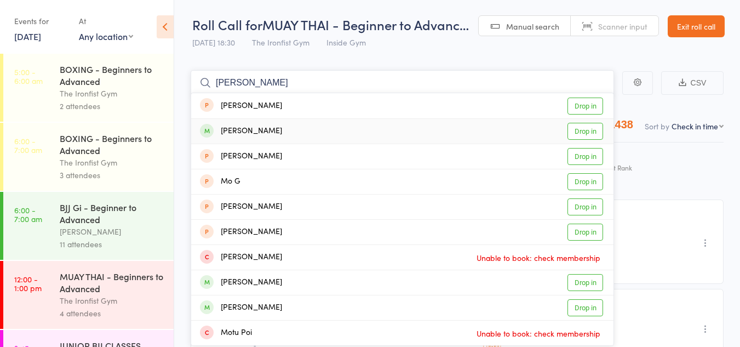
type input "moos"
click at [577, 133] on link "Drop in" at bounding box center [585, 131] width 36 height 17
